Goal: Transaction & Acquisition: Purchase product/service

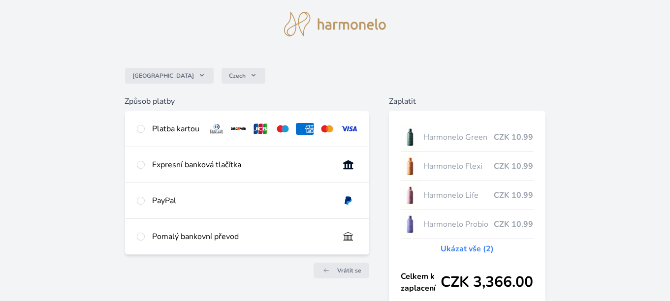
scroll to position [98, 0]
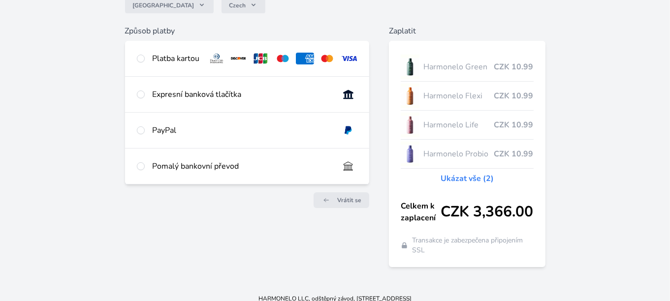
click at [205, 165] on div "Pomalý bankovní převod" at bounding box center [242, 167] width 179 height 12
radio input "true"
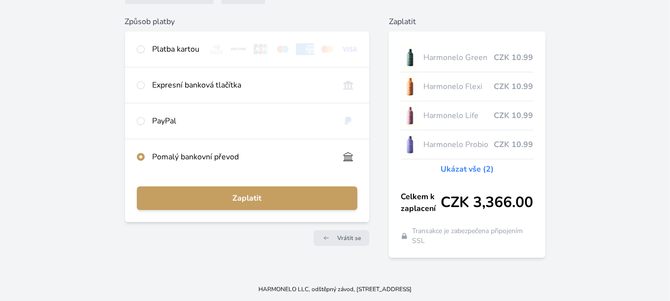
scroll to position [110, 0]
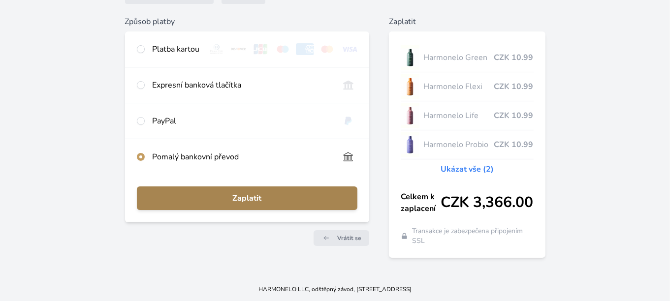
click at [242, 202] on span "Zaplatit" at bounding box center [247, 199] width 205 height 12
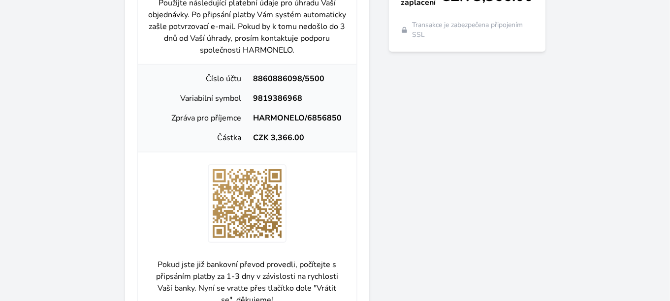
scroll to position [307, 0]
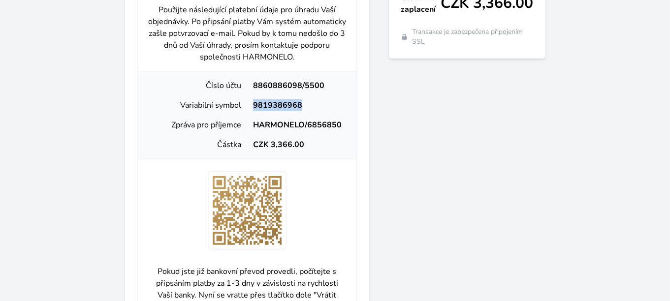
drag, startPoint x: 300, startPoint y: 110, endPoint x: 253, endPoint y: 109, distance: 46.8
click at [253, 109] on div "9819386968" at bounding box center [297, 105] width 101 height 12
copy div "9819386968"
drag, startPoint x: 340, startPoint y: 130, endPoint x: 255, endPoint y: 128, distance: 85.2
click at [255, 128] on div "HARMONELO/6856850" at bounding box center [297, 125] width 101 height 12
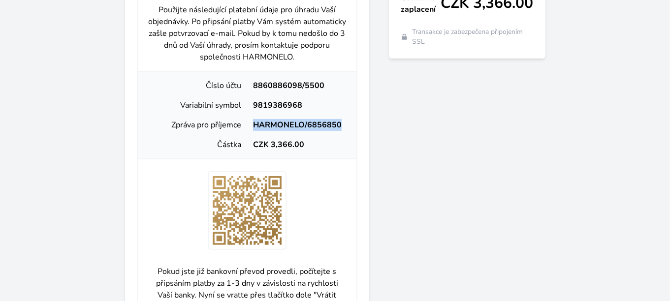
copy div "HARMONELO/6856850"
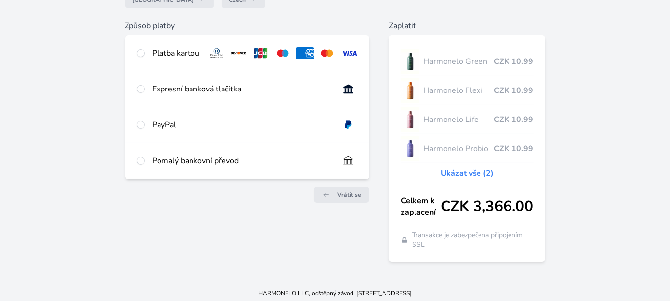
scroll to position [106, 0]
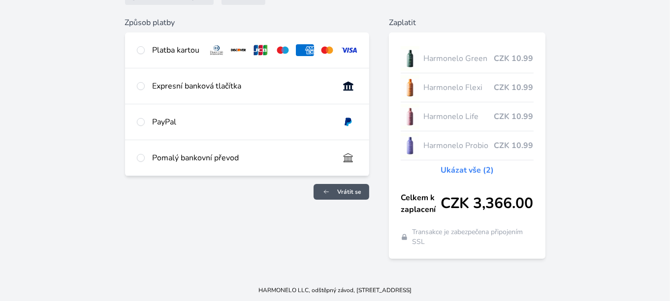
click at [340, 188] on span "Vrátit se" at bounding box center [349, 192] width 24 height 8
